Goal: Check status: Check status

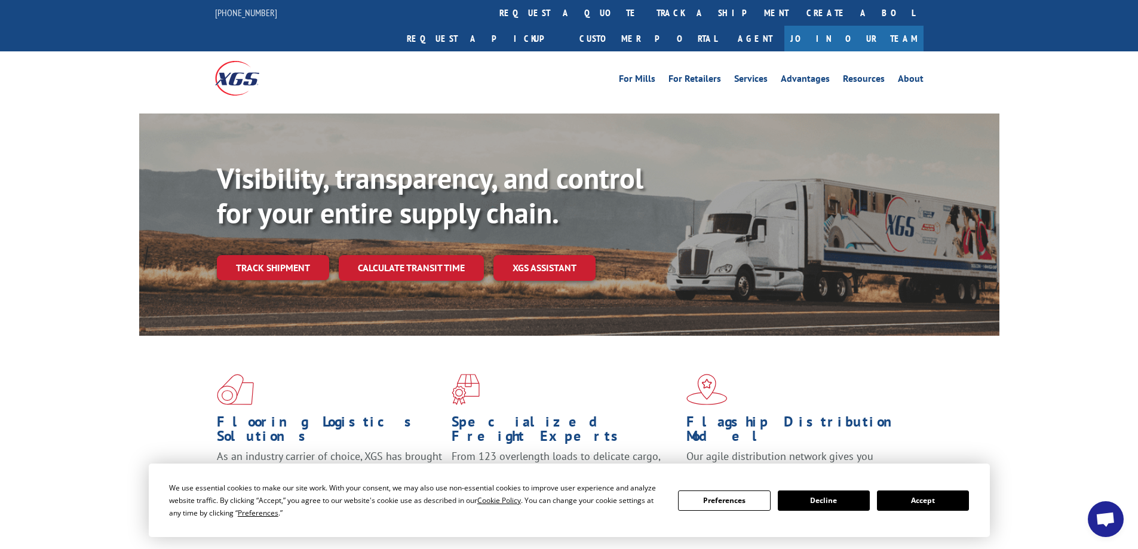
click at [923, 498] on button "Accept" at bounding box center [923, 501] width 92 height 20
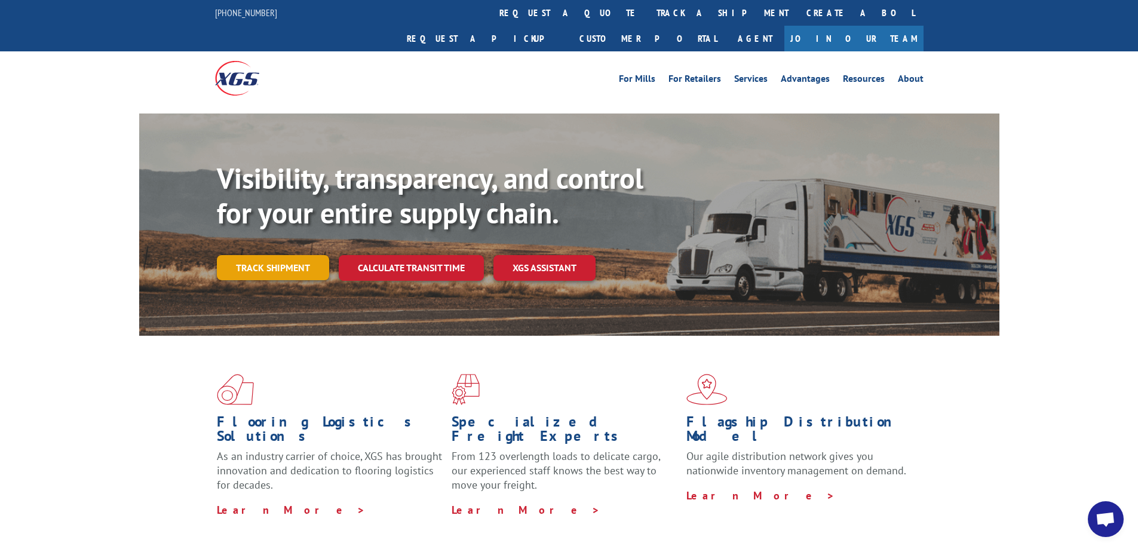
click at [308, 255] on link "Track shipment" at bounding box center [273, 267] width 112 height 25
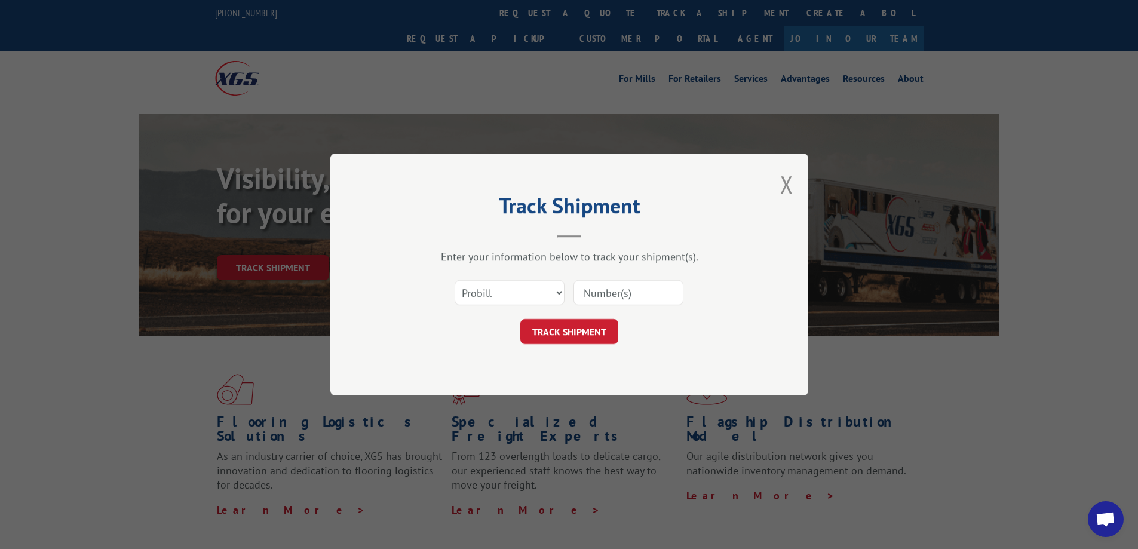
paste input "91342"
type input "91342"
click at [574, 332] on button "TRACK SHIPMENT" at bounding box center [569, 331] width 98 height 25
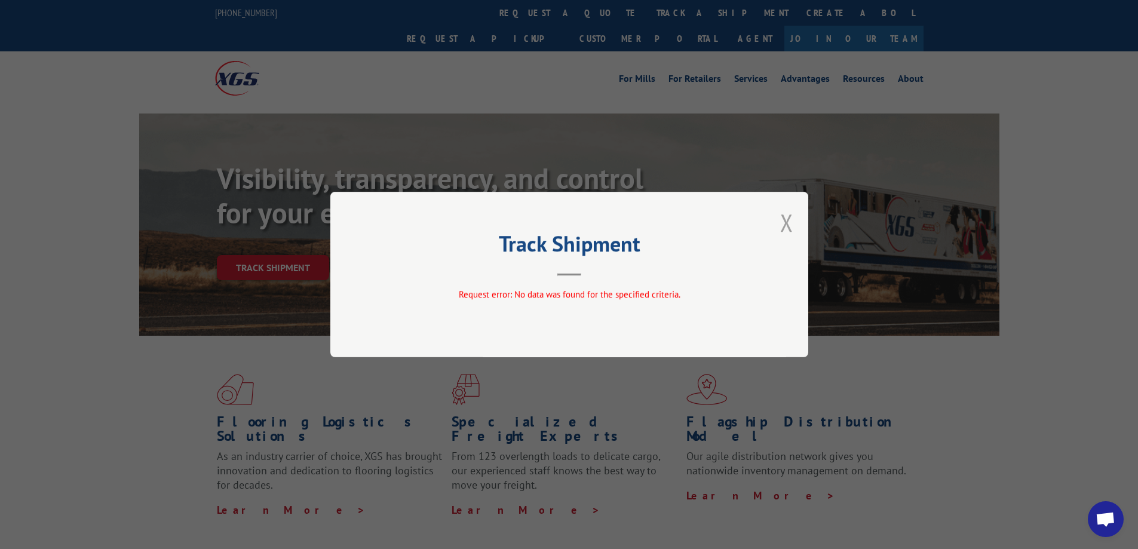
click at [791, 222] on button "Close modal" at bounding box center [786, 223] width 13 height 32
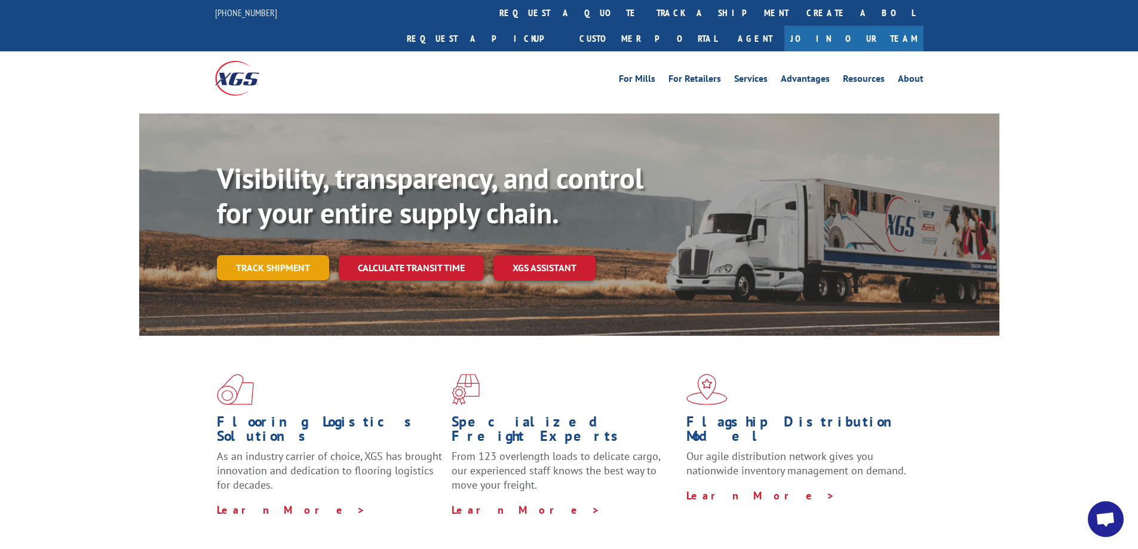
click at [301, 255] on link "Track shipment" at bounding box center [273, 267] width 112 height 25
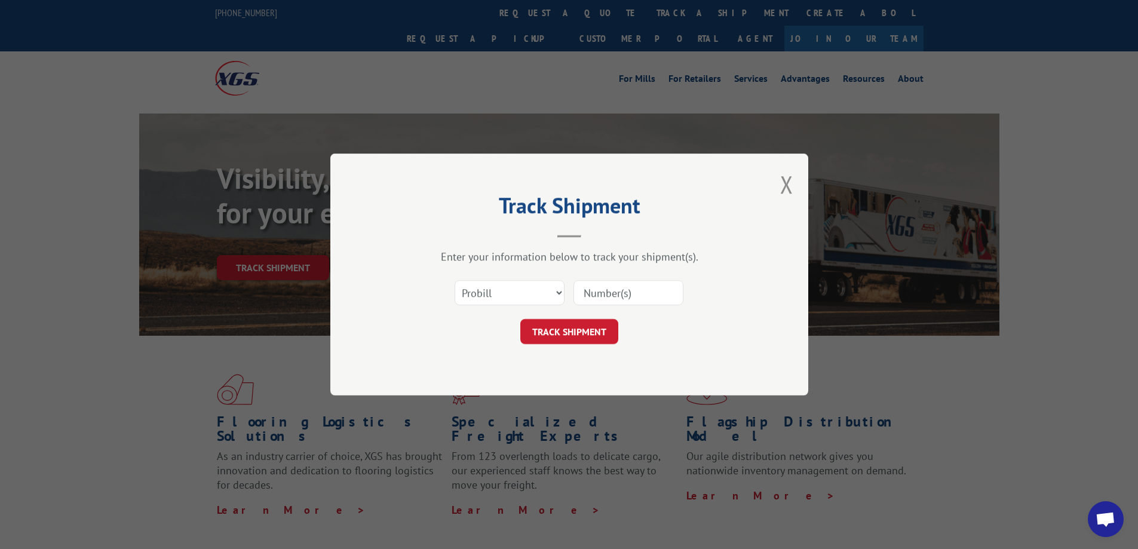
paste input "91342"
type input "91342"
click at [581, 333] on button "TRACK SHIPMENT" at bounding box center [569, 331] width 98 height 25
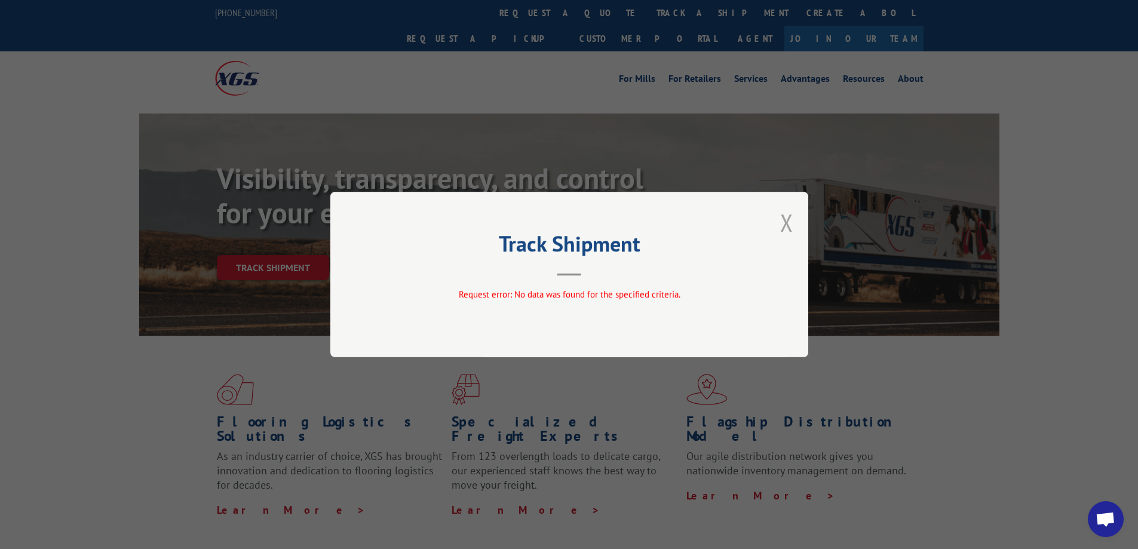
click at [790, 215] on button "Close modal" at bounding box center [786, 223] width 13 height 32
